Goal: Task Accomplishment & Management: Manage account settings

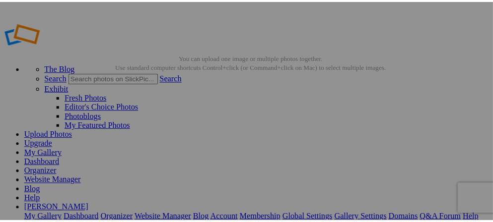
scroll to position [33, 0]
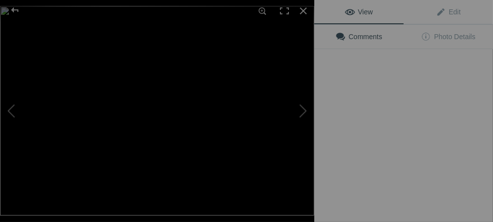
click at [291, 154] on img at bounding box center [157, 111] width 314 height 210
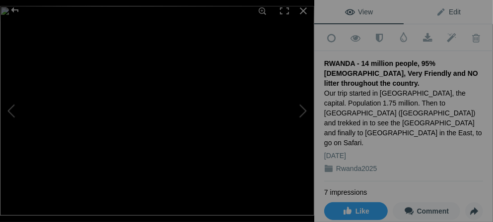
click at [436, 14] on span "Edit" at bounding box center [448, 12] width 25 height 8
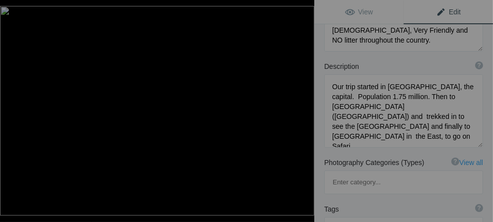
scroll to position [97, 0]
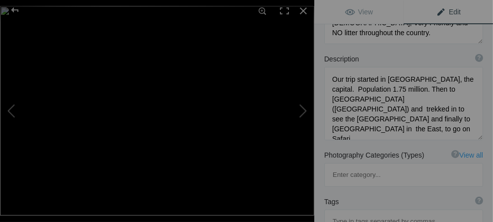
click at [335, 213] on input at bounding box center [403, 222] width 148 height 18
type input "I"
type input "Briefly: There had been a truce between the Tutsi minority"
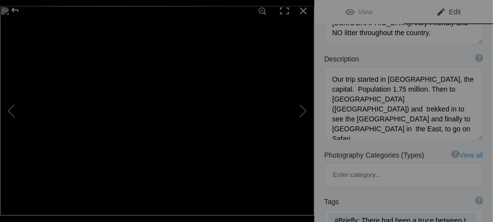
type input "u"
click at [465, 213] on mat-chip "#Briefly: There had been a truce between the Tutsi minority x" at bounding box center [402, 220] width 148 height 15
click at [466, 213] on mat-chip "#Briefly: There had been a truce between the Tutsi minority x" at bounding box center [402, 220] width 148 height 15
click at [465, 213] on mat-chip "#Briefly: There had been a truce between the Tutsi minority x" at bounding box center [402, 220] width 148 height 15
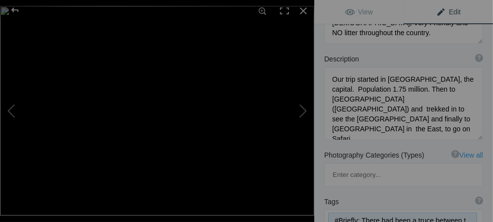
click at [465, 213] on mat-chip "#Briefly: There had been a truce between the Tutsi minority x" at bounding box center [402, 220] width 148 height 15
drag, startPoint x: 456, startPoint y: 178, endPoint x: 456, endPoint y: 204, distance: 26.3
click at [456, 204] on div "Tags ? Tags are keywords that describe images. For SEO purposes, do not tag pho…" at bounding box center [403, 224] width 179 height 64
click at [462, 213] on mat-chip "#Briefly: There had been a truce between the Tutsi minority x" at bounding box center [402, 220] width 148 height 15
click at [437, 9] on span "Edit" at bounding box center [448, 12] width 25 height 8
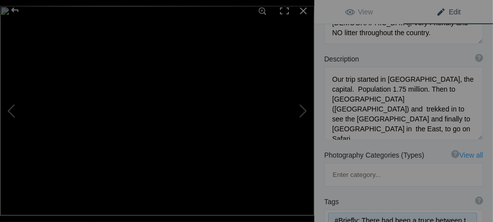
click at [463, 213] on mat-chip "#Briefly: There had been a truce between the Tutsi minority x" at bounding box center [402, 220] width 148 height 15
click at [459, 213] on mat-chip "#Briefly: There had been a truce between the Tutsi minority x" at bounding box center [402, 220] width 148 height 15
click at [453, 213] on mat-chip "#Briefly: There had been a truce between the Tutsi minority x" at bounding box center [402, 220] width 148 height 15
click at [458, 213] on mat-chip "#Briefly: There had been a truce between the Tutsi minority x" at bounding box center [402, 220] width 148 height 15
click at [436, 9] on span "Edit" at bounding box center [448, 12] width 25 height 8
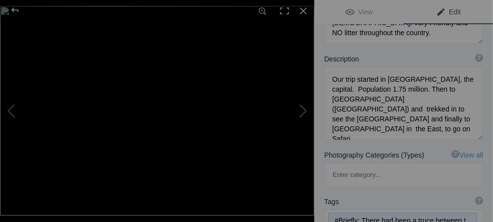
click at [463, 213] on mat-chip "#Briefly: There had been a truce between the Tutsi minority x" at bounding box center [402, 220] width 148 height 15
drag, startPoint x: 453, startPoint y: 171, endPoint x: 489, endPoint y: 178, distance: 36.4
click at [485, 178] on div "View Edit Run MagicFill AI Your AI credits: 20 of 20 You have used all your AI …" at bounding box center [403, 111] width 179 height 222
click at [338, 213] on mat-chip "#Briefly: There had been a truce between the Tutsi minority x" at bounding box center [402, 220] width 148 height 15
click at [336, 197] on b "Tags" at bounding box center [331, 202] width 15 height 10
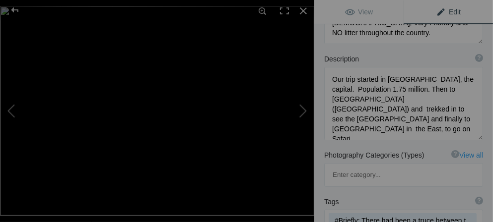
click at [336, 197] on b "Tags" at bounding box center [331, 202] width 15 height 10
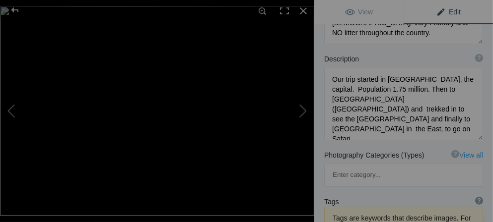
click at [475, 197] on div "?" at bounding box center [479, 201] width 8 height 8
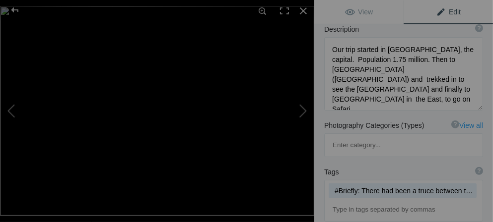
scroll to position [128, 0]
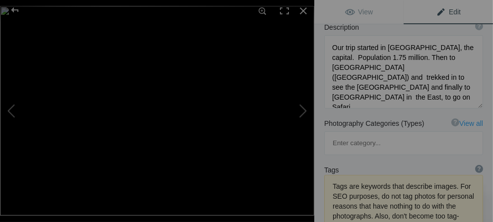
click at [475, 165] on div "?" at bounding box center [479, 169] width 8 height 8
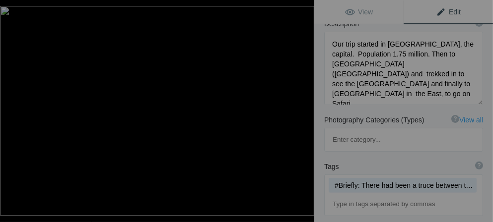
scroll to position [136, 0]
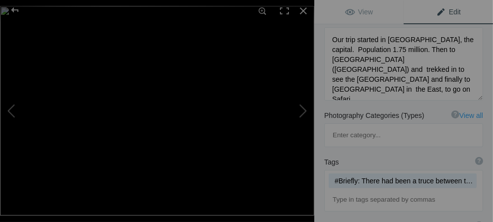
click at [473, 100] on div "Description ? By adding more context around images, results can become much mor…" at bounding box center [403, 57] width 179 height 96
click at [472, 98] on textarea at bounding box center [403, 64] width 159 height 74
drag, startPoint x: 419, startPoint y: 134, endPoint x: 275, endPoint y: 158, distance: 145.4
click at [275, 160] on div "RWANDA - 14 million people, 95% [DEMOGRAPHIC_DATA], Very Friendly and NO litter…" at bounding box center [246, 111] width 493 height 222
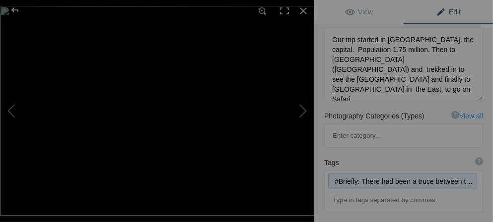
drag, startPoint x: 331, startPoint y: 133, endPoint x: 423, endPoint y: 130, distance: 91.8
click at [422, 174] on mat-chip "#Briefly: There had been a truce between the Tutsi minority x" at bounding box center [402, 181] width 148 height 15
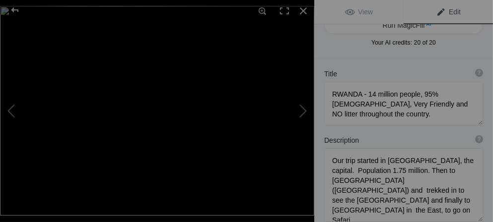
scroll to position [0, 0]
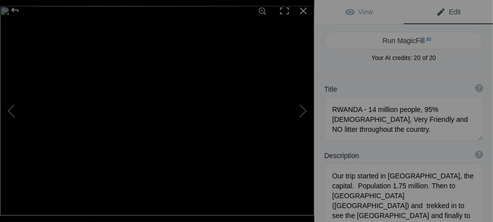
click at [436, 11] on span "Edit" at bounding box center [448, 12] width 25 height 8
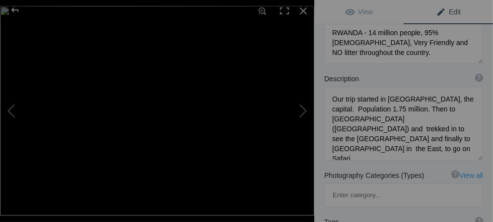
scroll to position [92, 0]
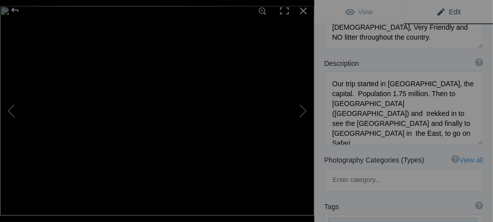
click at [376, 214] on mat-chip "#Briefly: There had been a truce between the Tutsi minority x" at bounding box center [402, 225] width 148 height 15
drag, startPoint x: 376, startPoint y: 178, endPoint x: 311, endPoint y: 189, distance: 66.0
click at [310, 190] on div "RWANDA - 14 million people, 95% [DEMOGRAPHIC_DATA], Very Friendly and NO litter…" at bounding box center [246, 111] width 493 height 222
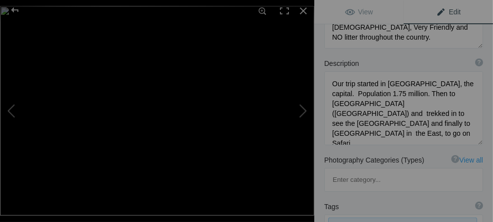
drag, startPoint x: 333, startPoint y: 176, endPoint x: 461, endPoint y: 165, distance: 129.0
click at [459, 214] on mat-chip "#Briefly: There had been a truce between the Tutsi minority x" at bounding box center [402, 225] width 148 height 15
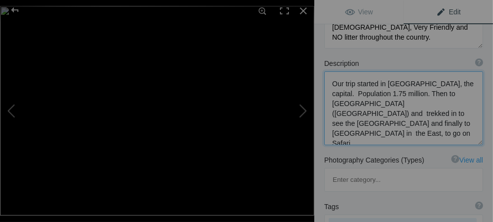
click at [448, 124] on textarea at bounding box center [403, 108] width 159 height 74
click at [330, 132] on textarea at bounding box center [403, 107] width 159 height 73
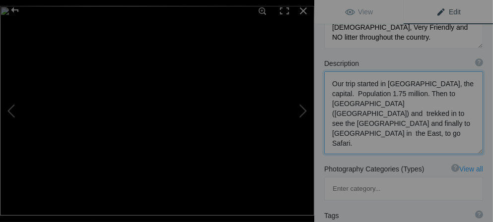
click at [434, 122] on textarea at bounding box center [403, 112] width 159 height 83
click at [334, 130] on textarea at bounding box center [403, 112] width 159 height 83
click at [379, 142] on textarea at bounding box center [403, 112] width 159 height 83
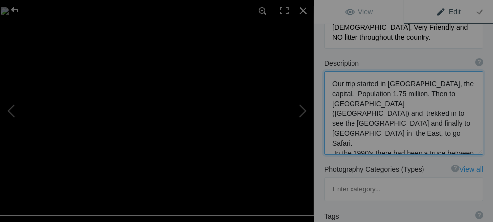
click at [414, 140] on textarea at bounding box center [403, 112] width 159 height 83
click at [460, 122] on textarea at bounding box center [403, 112] width 159 height 83
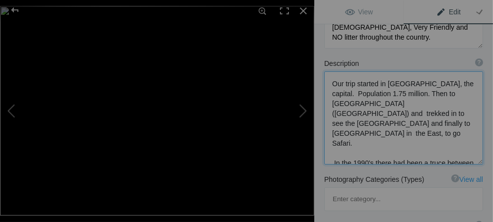
click at [445, 153] on textarea at bounding box center [403, 117] width 159 height 93
click at [448, 154] on textarea at bounding box center [403, 117] width 159 height 93
click at [443, 152] on textarea at bounding box center [403, 117] width 159 height 93
click at [450, 151] on textarea at bounding box center [403, 117] width 159 height 93
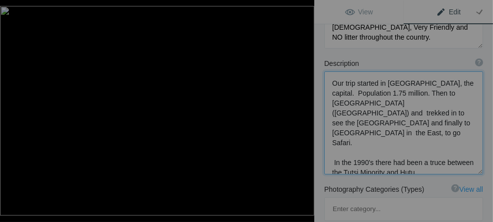
type textarea "Our trip started in [GEOGRAPHIC_DATA], the capital. Population 1.75 million. Th…"
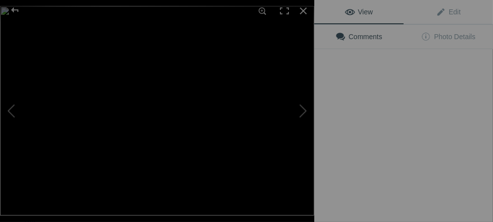
click at [286, 182] on img at bounding box center [157, 111] width 314 height 210
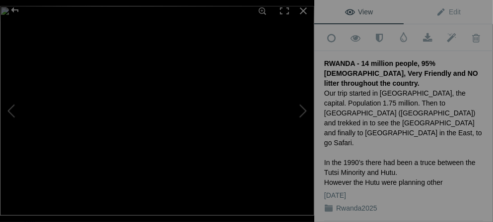
click at [324, 148] on div "Our trip started in [GEOGRAPHIC_DATA], the capital. Population 1.75 million. Th…" at bounding box center [403, 137] width 159 height 99
click at [436, 9] on span "Edit" at bounding box center [448, 12] width 25 height 8
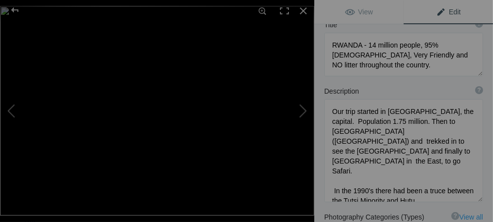
scroll to position [67, 0]
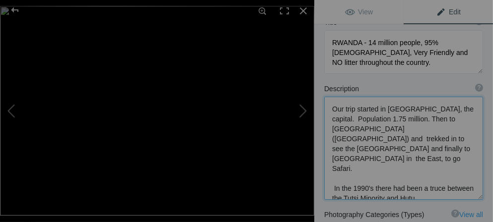
click at [448, 187] on textarea at bounding box center [403, 148] width 159 height 103
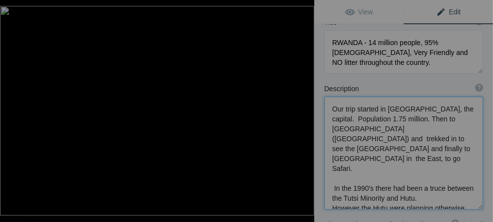
scroll to position [0, 0]
click at [371, 196] on textarea at bounding box center [403, 153] width 159 height 113
click at [451, 197] on textarea at bounding box center [403, 153] width 159 height 113
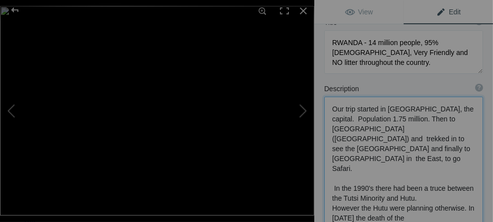
paste textarea "ignited several weeks of intense and systematic massacres. The killings - more …"
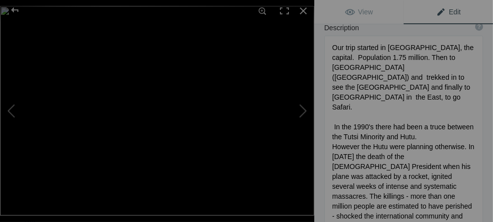
scroll to position [135, 0]
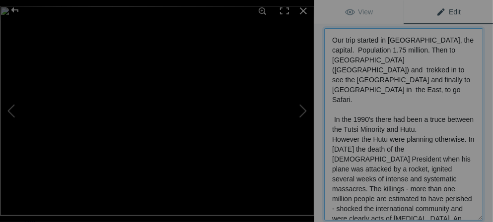
drag, startPoint x: 381, startPoint y: 199, endPoint x: 438, endPoint y: 205, distance: 57.3
click at [438, 205] on textarea at bounding box center [403, 124] width 159 height 192
paste textarea "[DATE] when the RPF took military control of the entire territory of [GEOGRAPHI…"
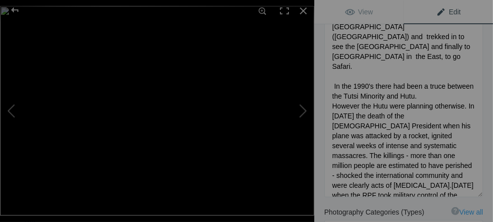
scroll to position [171, 0]
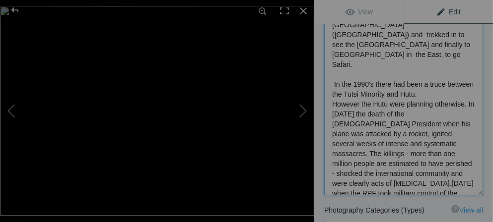
click at [389, 161] on textarea at bounding box center [403, 94] width 159 height 202
click at [384, 164] on textarea at bounding box center [403, 94] width 159 height 202
click at [390, 173] on textarea at bounding box center [403, 94] width 159 height 202
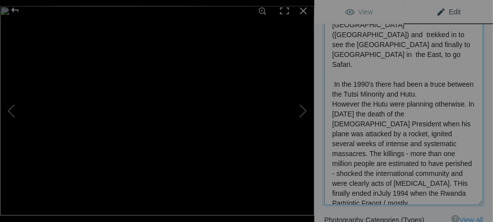
click at [441, 173] on textarea at bounding box center [403, 99] width 159 height 212
click at [450, 174] on textarea at bounding box center [403, 99] width 159 height 212
click at [332, 184] on textarea at bounding box center [403, 99] width 159 height 212
click at [375, 183] on textarea at bounding box center [403, 99] width 159 height 212
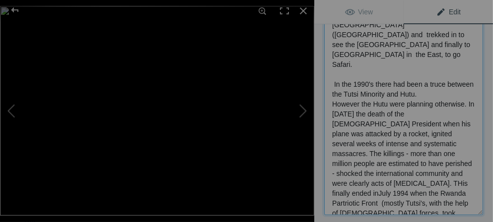
click at [395, 201] on textarea at bounding box center [403, 104] width 159 height 222
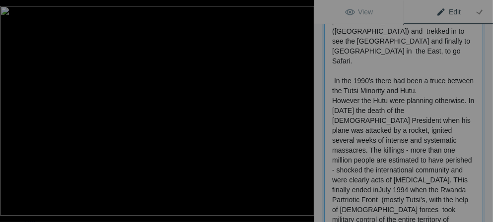
scroll to position [0, 0]
click at [378, 214] on textarea at bounding box center [403, 110] width 159 height 242
click at [439, 214] on textarea at bounding box center [403, 110] width 159 height 242
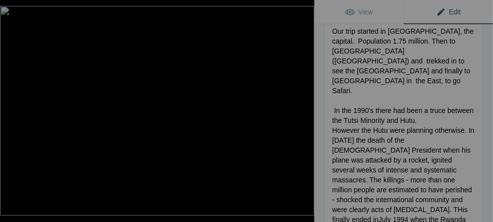
scroll to position [146, 0]
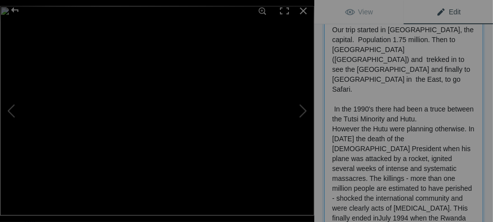
click at [357, 189] on textarea at bounding box center [403, 144] width 159 height 254
click at [396, 188] on textarea at bounding box center [403, 143] width 159 height 253
click at [395, 188] on textarea at bounding box center [403, 143] width 159 height 253
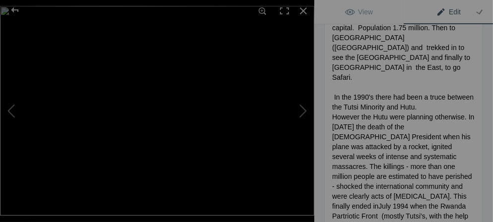
scroll to position [163, 0]
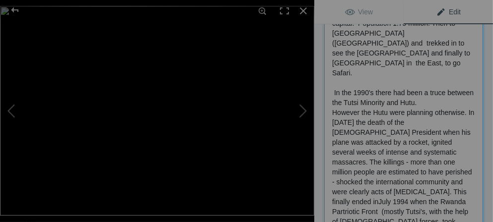
click at [374, 191] on textarea at bounding box center [403, 132] width 159 height 262
type textarea "Our trip started in [GEOGRAPHIC_DATA], the capital. Population 1.75 million. Th…"
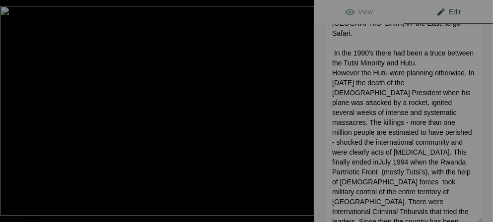
scroll to position [0, 0]
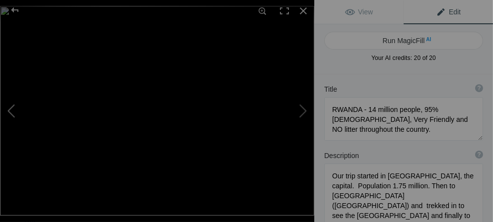
click at [8, 111] on button at bounding box center [37, 111] width 74 height 80
type textarea "[GEOGRAPHIC_DATA]"
type textarea "DSC09647.jpg"
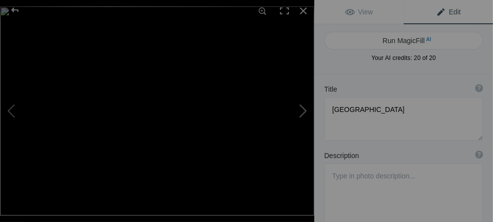
click at [299, 111] on button at bounding box center [277, 111] width 74 height 80
type textarea "RWANDA - 14 million people, 95% [DEMOGRAPHIC_DATA], Very Friendly and NO litter…"
type textarea "Our trip started in [GEOGRAPHIC_DATA], the capital. Population 1.75 million. Th…"
type textarea "RWANDA.webp"
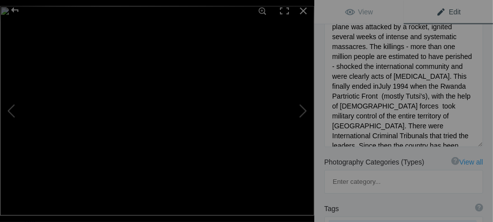
scroll to position [283, 0]
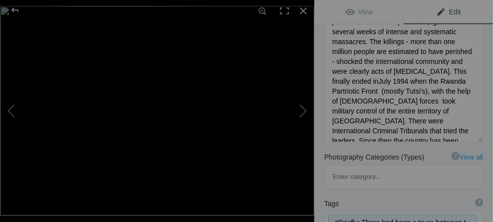
drag, startPoint x: 459, startPoint y: 175, endPoint x: 305, endPoint y: 177, distance: 154.8
click at [305, 178] on div "RWANDA - 14 million people, 95% [DEMOGRAPHIC_DATA], Very Friendly and NO litter…" at bounding box center [246, 111] width 493 height 222
click at [337, 214] on mat-chip "#Briefly: There had been a truce between the Tutsi x" at bounding box center [402, 222] width 148 height 15
click at [336, 214] on mat-chip "#Briefly: There had been a truce between the Tutsi x" at bounding box center [402, 222] width 148 height 15
click at [335, 214] on mat-chip "#Briefly: There had been a truce between the Tutsi x" at bounding box center [402, 222] width 148 height 15
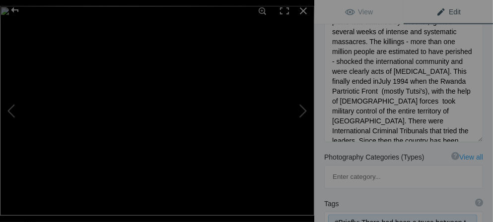
drag, startPoint x: 333, startPoint y: 176, endPoint x: 473, endPoint y: 173, distance: 139.9
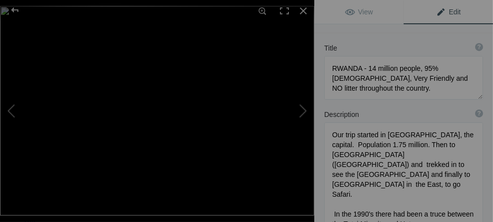
scroll to position [31, 0]
